Goal: Information Seeking & Learning: Find specific fact

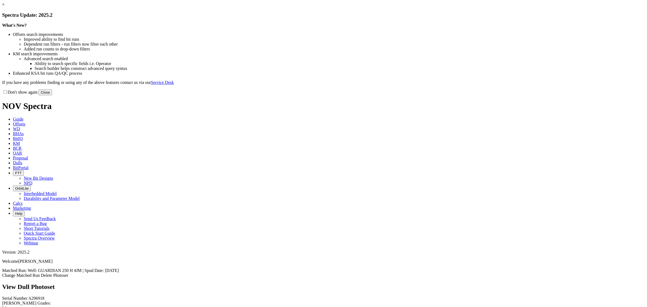
click at [52, 95] on button "Close" at bounding box center [45, 93] width 13 height 6
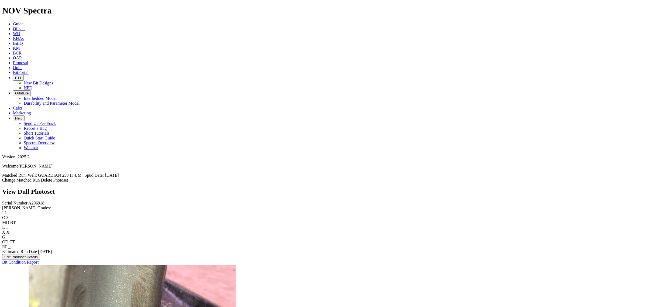
click at [22, 65] on link "Dulls" at bounding box center [17, 67] width 9 height 5
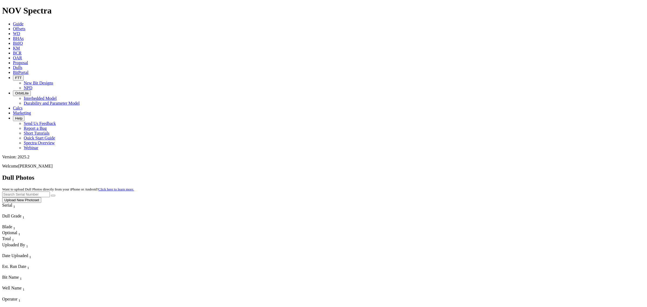
click at [13, 26] on icon at bounding box center [13, 28] width 0 height 5
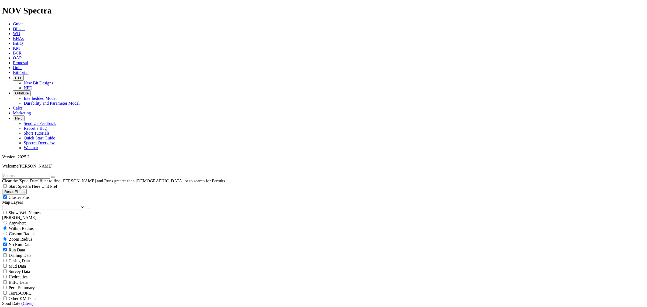
click at [50, 173] on input "text" at bounding box center [26, 176] width 48 height 6
paste input "A316251"
type input "A316251"
click at [59, 177] on icon "submit" at bounding box center [59, 177] width 0 height 0
click at [22, 65] on span "Dulls" at bounding box center [17, 67] width 9 height 5
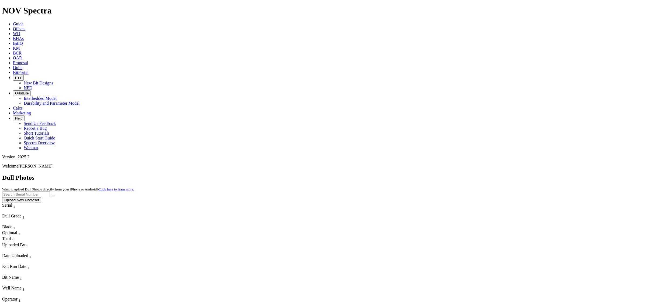
click at [50, 192] on input "text" at bounding box center [26, 195] width 48 height 6
paste input "A316251"
type input "A316251"
click at [53, 196] on icon "submit" at bounding box center [53, 196] width 0 height 0
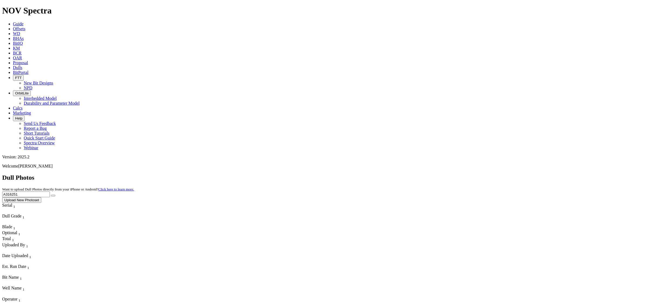
click at [25, 26] on span "Offsets" at bounding box center [19, 28] width 12 height 5
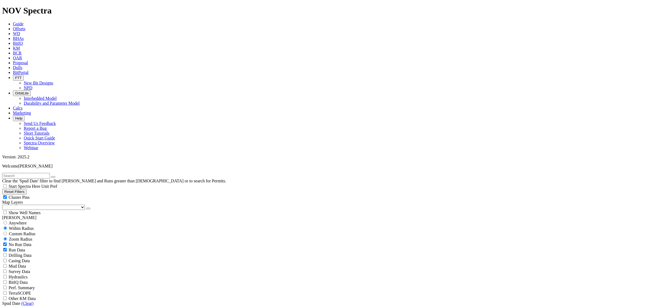
scroll to position [50284, 0]
click at [23, 173] on input "text" at bounding box center [26, 176] width 48 height 6
paste input "A317166"
type input "A317166"
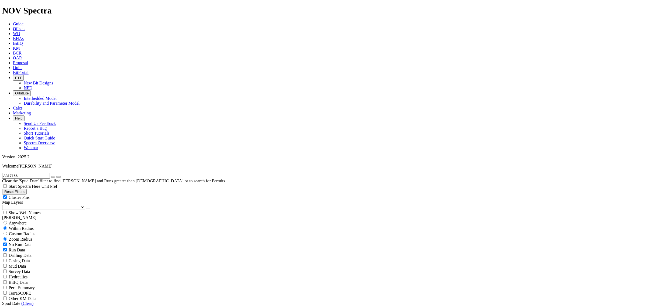
click at [32, 205] on select "US Counties Alberta, CA Townships British Columbia, CA Townships British Columb…" at bounding box center [43, 207] width 83 height 5
click at [4, 205] on select "US Counties Alberta, CA Townships British Columbia, CA Townships British Columb…" at bounding box center [43, 207] width 83 height 5
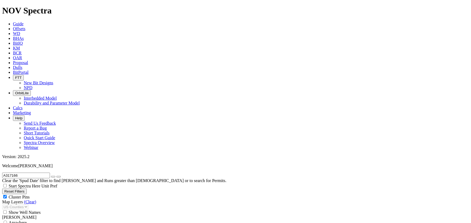
scroll to position [24, 0]
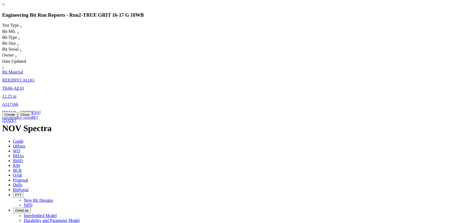
click at [16, 94] on link "12.25 in" at bounding box center [9, 96] width 14 height 5
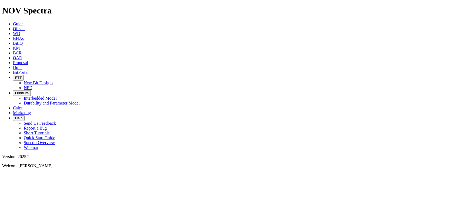
select select "Bit Material"
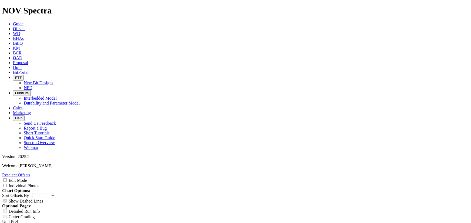
copy div "A317166"
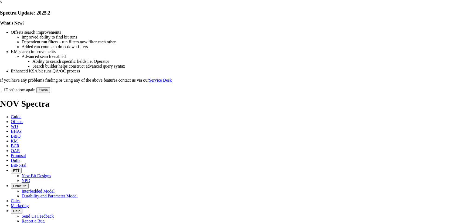
click at [50, 93] on button "Close" at bounding box center [42, 90] width 13 height 6
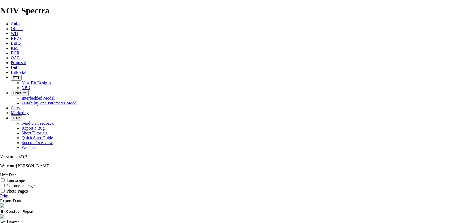
scroll to position [14, 0]
drag, startPoint x: 157, startPoint y: 38, endPoint x: 208, endPoint y: 36, distance: 51.3
click at [208, 223] on div "DREAMLAND STATE C19-16-12 D 802H" at bounding box center [235, 227] width 471 height 5
click at [203, 223] on div "DREAMLAND STATE C19-16-12 D 802H" at bounding box center [235, 227] width 471 height 5
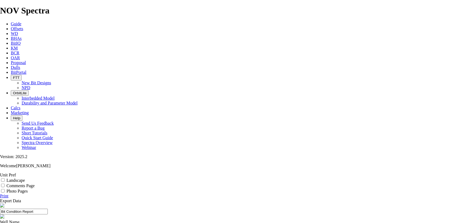
click at [203, 223] on div "DREAMLAND STATE C19-16-12 D 802H" at bounding box center [235, 227] width 471 height 5
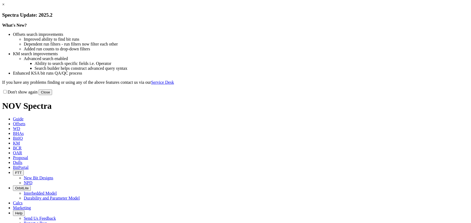
click at [52, 95] on button "Close" at bounding box center [45, 93] width 13 height 6
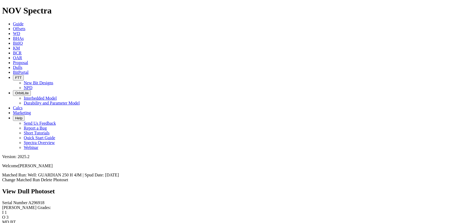
click at [22, 65] on span "Dulls" at bounding box center [17, 67] width 9 height 5
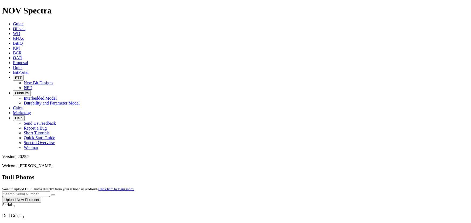
click at [25, 26] on span "Offsets" at bounding box center [19, 28] width 12 height 5
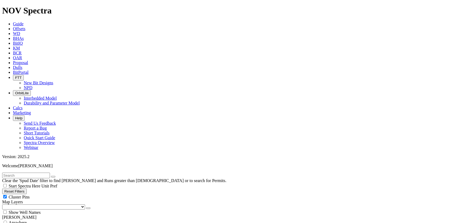
click at [50, 173] on input "text" at bounding box center [26, 176] width 48 height 6
paste input "A320989"
type input "A320989"
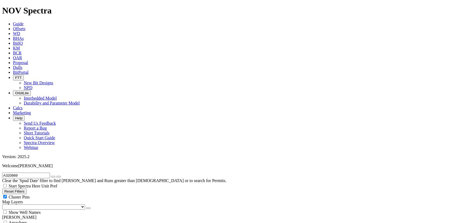
click at [12, 205] on select "US Counties Alberta, CA Townships British Columbia, CA Townships British Columb…" at bounding box center [43, 207] width 83 height 5
click at [4, 205] on select "US Counties Alberta, CA Townships British Columbia, CA Townships British Columb…" at bounding box center [43, 207] width 83 height 5
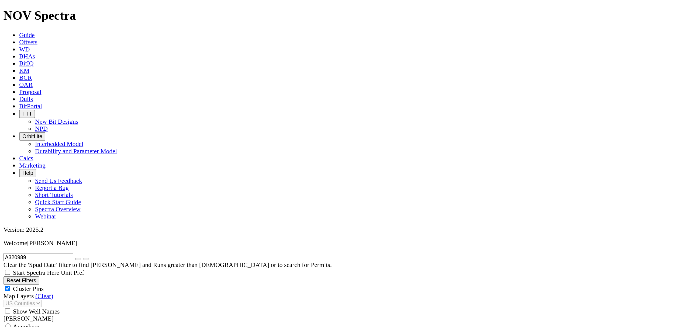
scroll to position [56, 0]
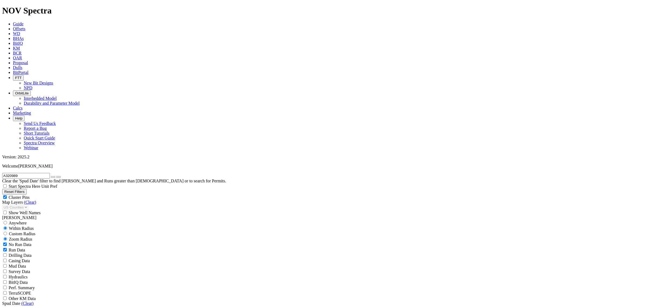
click at [7, 223] on input "radio" at bounding box center [6, 234] width 4 height 4
radio input "true"
radio input "false"
click at [38, 223] on input "number" at bounding box center [26, 245] width 48 height 6
type input "5"
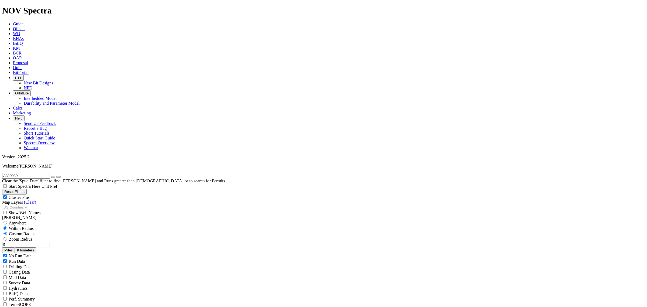
click at [15, 223] on button "Miles" at bounding box center [8, 250] width 13 height 6
click at [53, 177] on icon "button" at bounding box center [53, 177] width 0 height 0
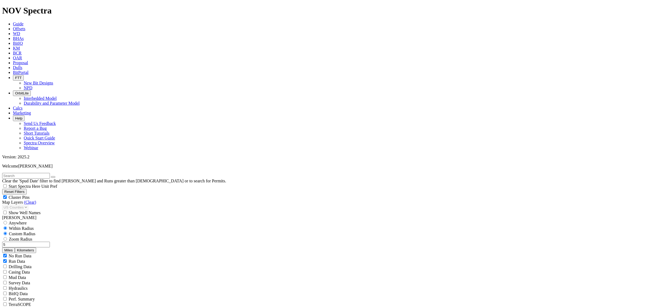
click at [69, 223] on div "No Run Data Run Data Drilling Data Casing Data Mud Data Survey Data Hydraulics …" at bounding box center [323, 282] width 643 height 59
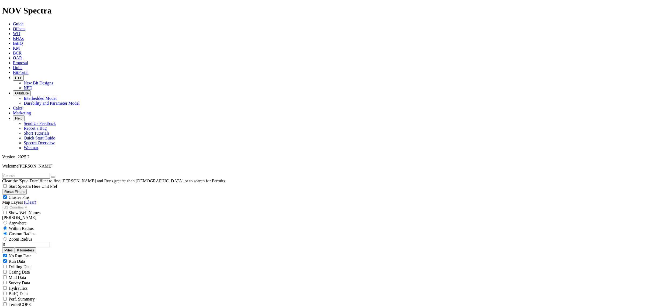
select select "7.875"
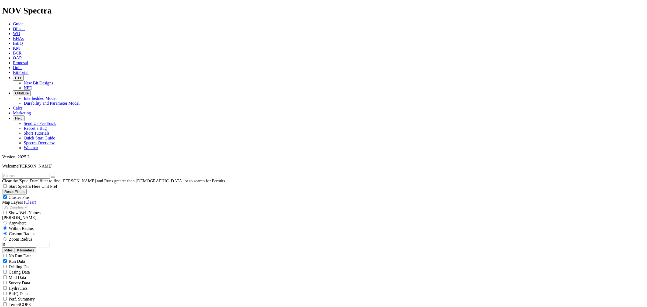
checkbox input "false"
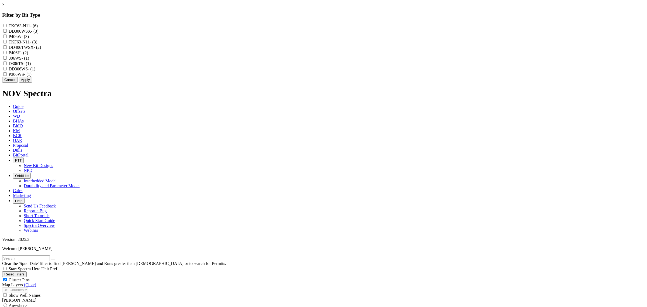
click at [7, 26] on input "TKC63-N11 - (6)" at bounding box center [5, 26] width 4 height 4
checkbox input "true"
click at [32, 83] on button "Apply" at bounding box center [25, 80] width 13 height 6
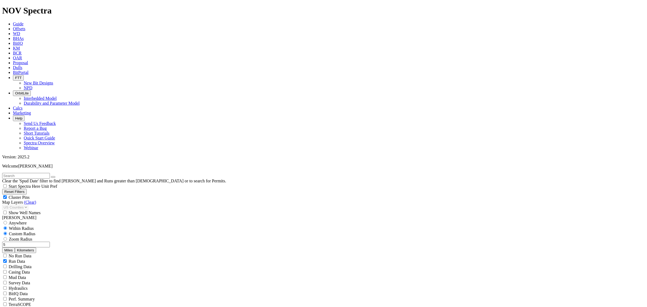
scroll to position [202, 0]
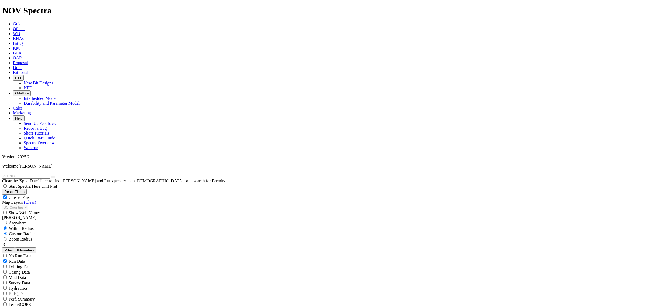
scroll to position [0, 0]
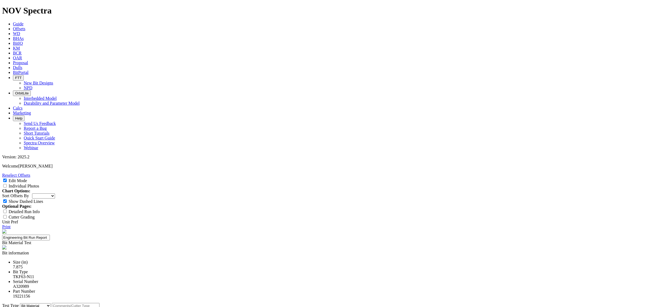
select select "Bit Material"
click at [100, 303] on input "text" at bounding box center [76, 306] width 48 height 6
paste input "Steel PE8913 HF Te"
type input "Steel PE8913 HF"
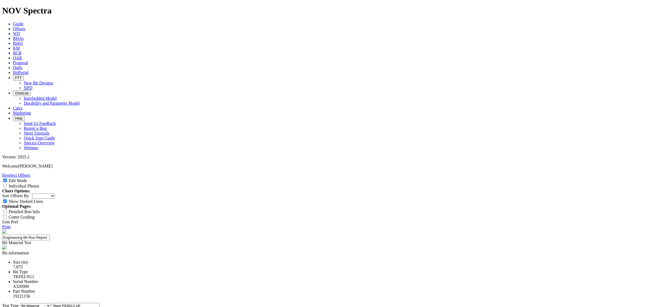
paste textarea "Use PE8913 – 10111150 in place of 10155646 (PWD ENDURO ELITE+) and 10147042 (PW…"
type textarea "Use PE8913 – 10111150 in place of 10155646 (PWD ENDURO ELITE+) and 10147042 (PW…"
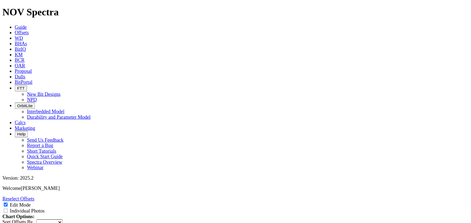
scroll to position [95, 0]
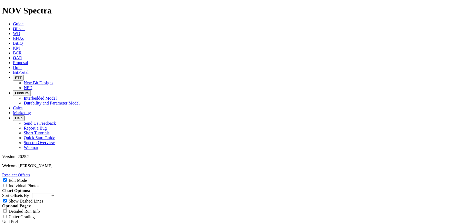
type textarea "o"
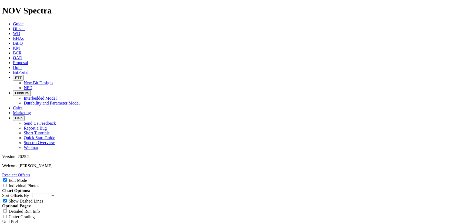
type textarea "4 bits to complete this Wolf Camp lateral interval, in the Reeves county."
type textarea "R"
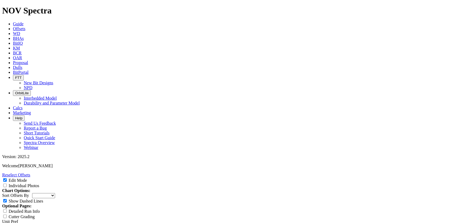
type textarea "S"
type textarea "T"
type textarea "This was the first bit run for this serial number."
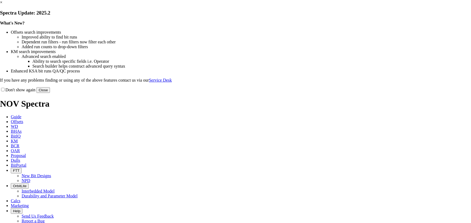
click at [50, 93] on button "Close" at bounding box center [42, 90] width 13 height 6
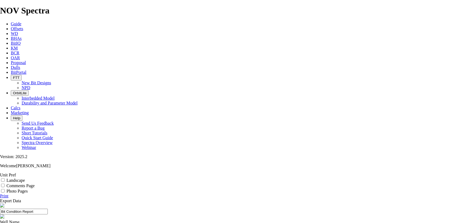
copy div "A320991"
click at [193, 223] on div "SAGE BRUSH 22302 25 24 13 STATE COM 004H" at bounding box center [235, 227] width 471 height 5
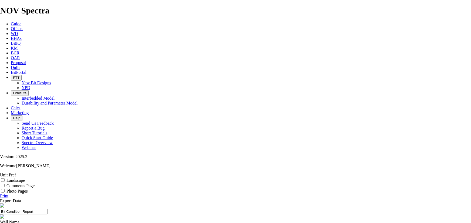
click at [193, 223] on div "SAGE BRUSH 22302 25 24 13 STATE COM 004H" at bounding box center [235, 227] width 471 height 5
copy div "SAGE BRUSH 22302 25 24 13 STATE COM 004H"
copy div "A320991"
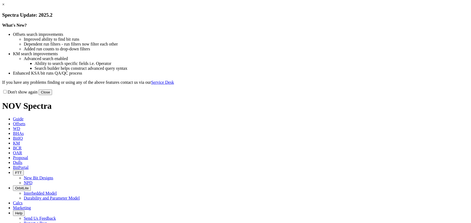
click at [52, 95] on button "Close" at bounding box center [45, 93] width 13 height 6
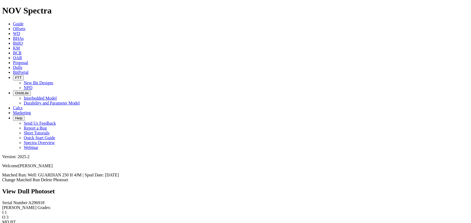
click at [25, 26] on span "Offsets" at bounding box center [19, 28] width 12 height 5
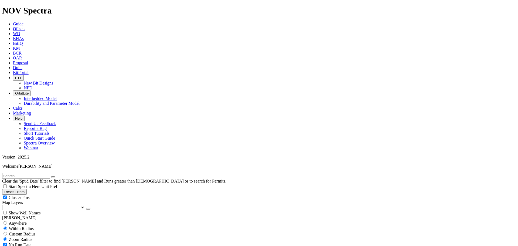
click at [37, 173] on input "text" at bounding box center [26, 176] width 48 height 6
paste input "A320991"
type input "A320991"
click at [13, 205] on select "US Counties Alberta, CA Townships British Columbia, CA Townships British Columb…" at bounding box center [43, 207] width 83 height 5
click at [4, 205] on select "US Counties Alberta, CA Townships British Columbia, CA Townships British Columb…" at bounding box center [43, 207] width 83 height 5
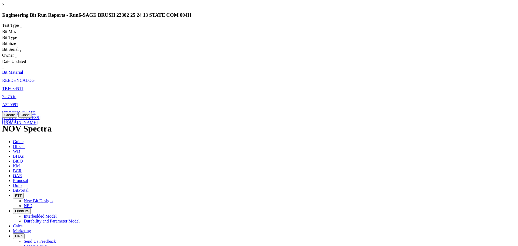
click at [18, 102] on span "A320991" at bounding box center [10, 104] width 16 height 5
select select "Bit Material"
